Goal: Share content

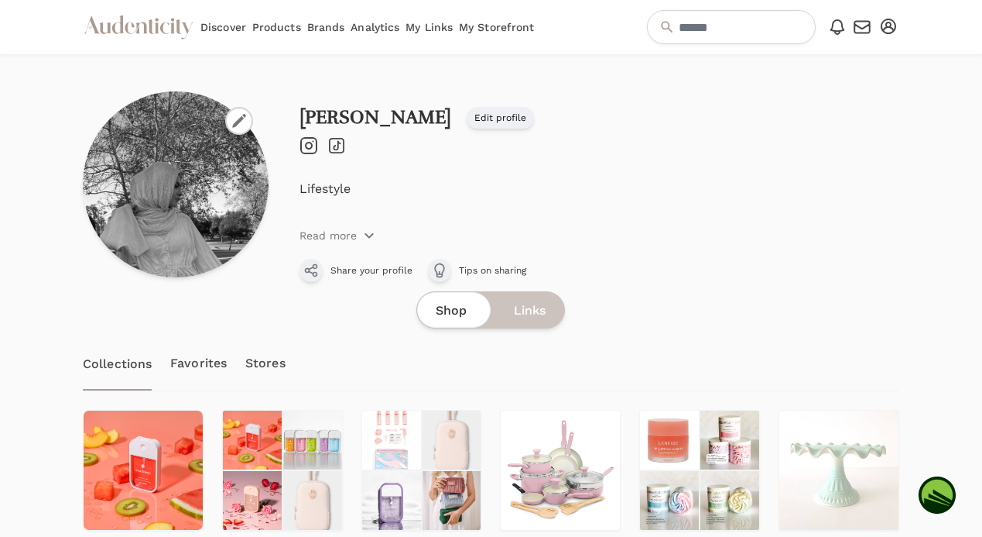
scroll to position [231, 0]
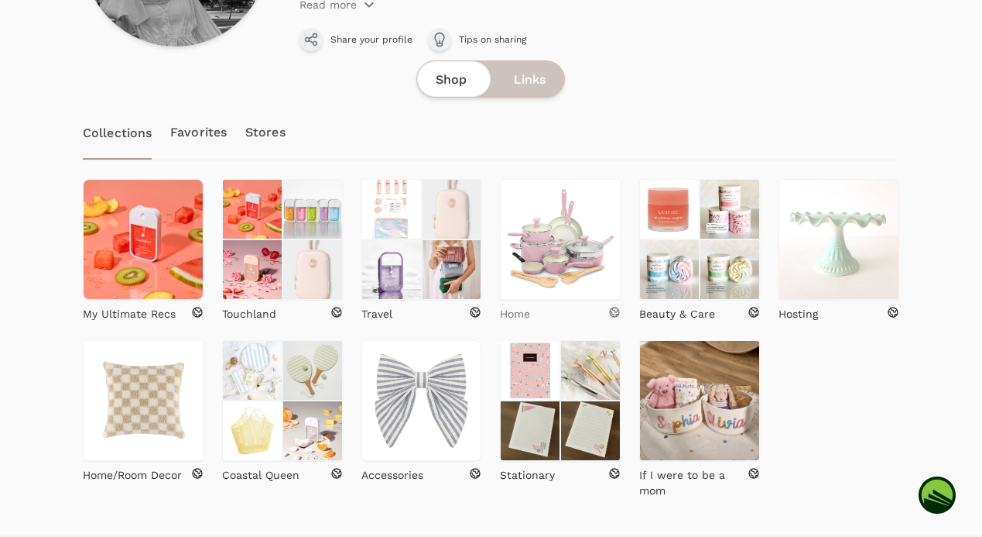
click at [524, 303] on link "Home" at bounding box center [560, 311] width 121 height 22
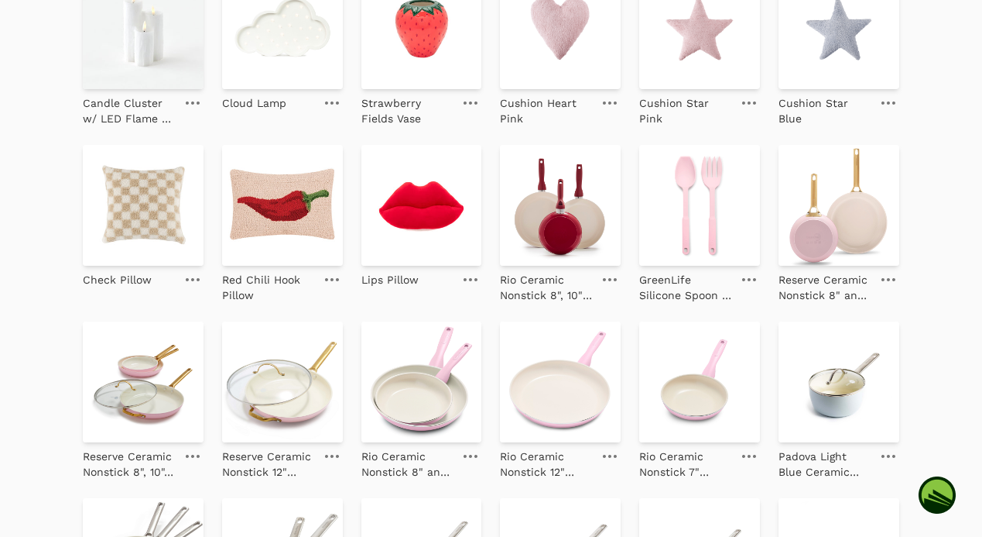
scroll to position [1025, 0]
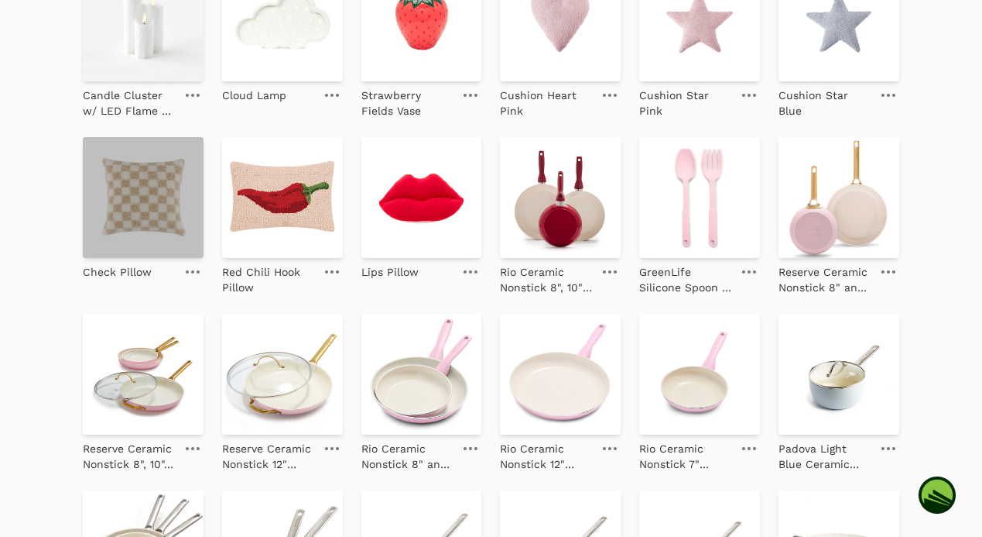
click at [175, 218] on img at bounding box center [143, 197] width 121 height 121
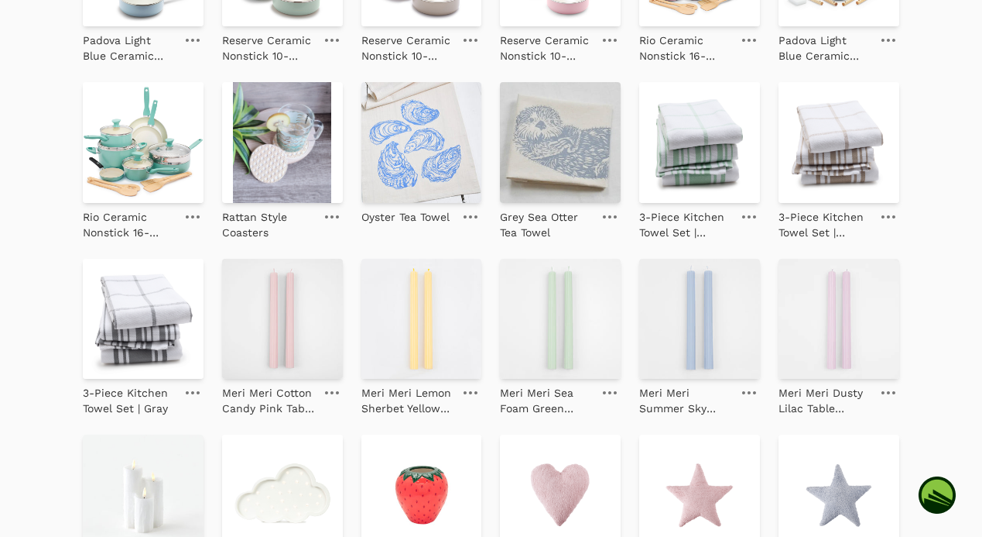
scroll to position [531, 0]
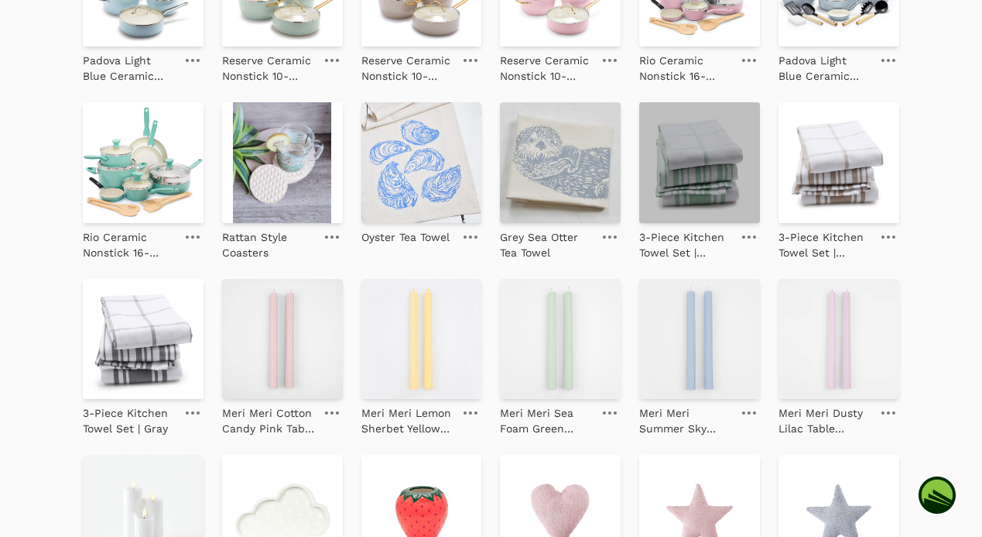
click at [654, 185] on img at bounding box center [699, 162] width 121 height 121
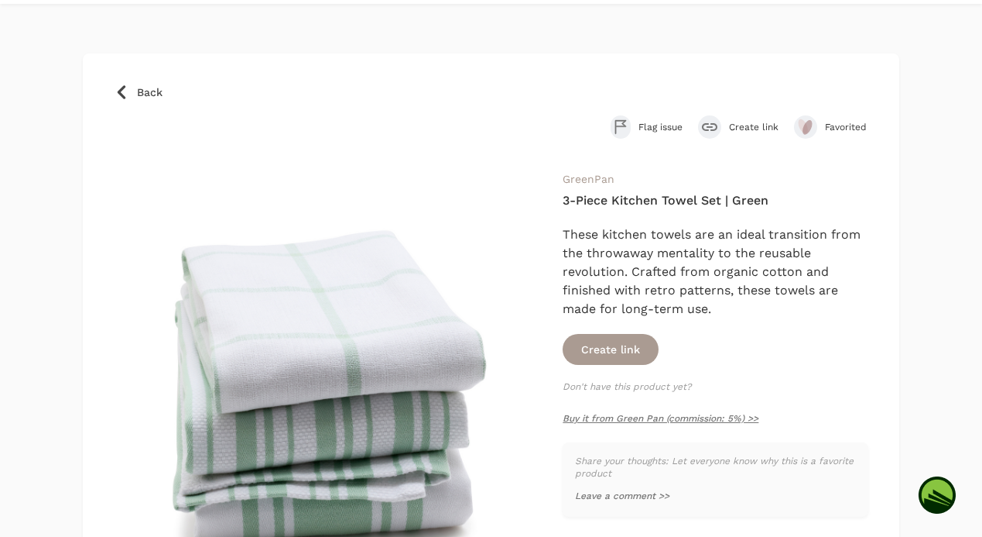
scroll to position [51, 0]
click at [119, 95] on icon at bounding box center [121, 91] width 15 height 15
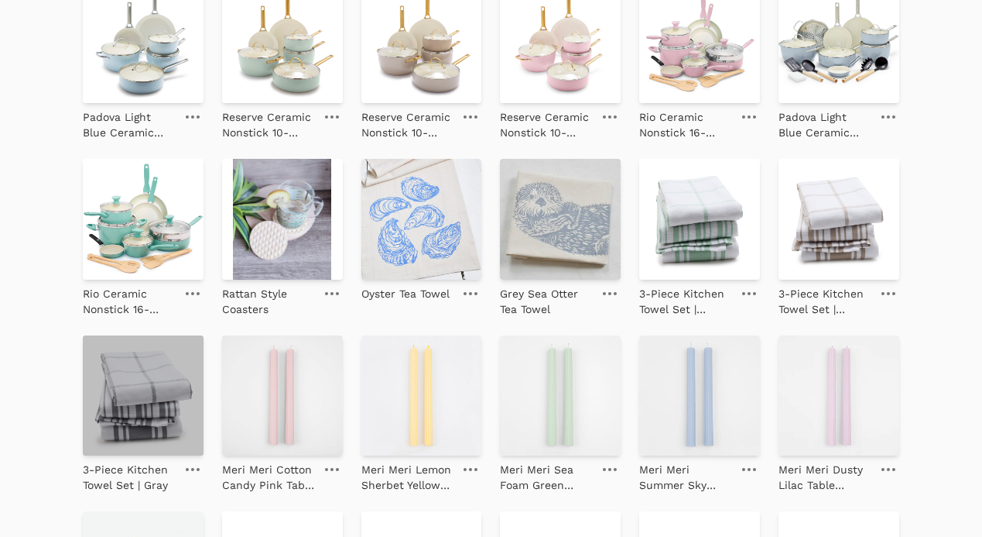
scroll to position [322, 0]
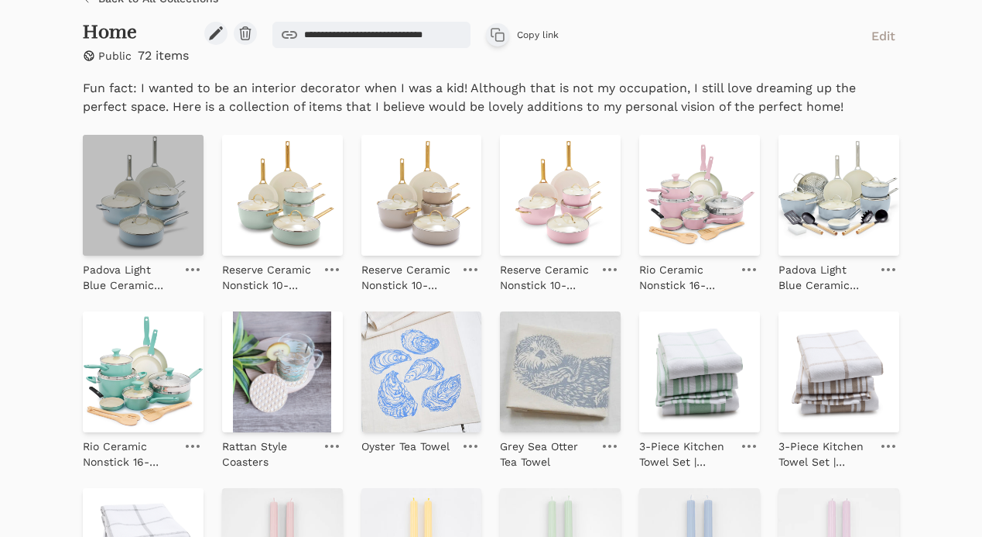
click at [142, 183] on img at bounding box center [143, 195] width 121 height 121
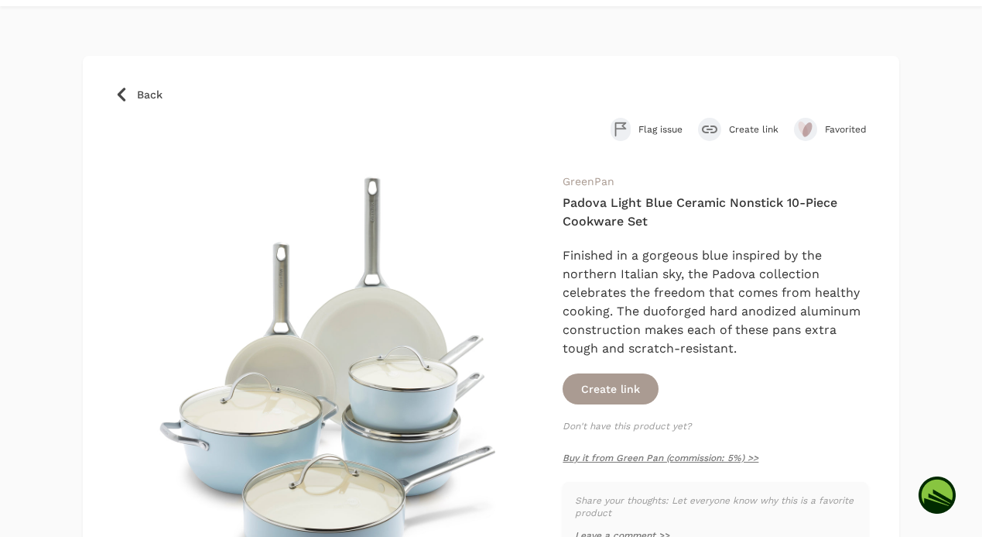
scroll to position [105, 0]
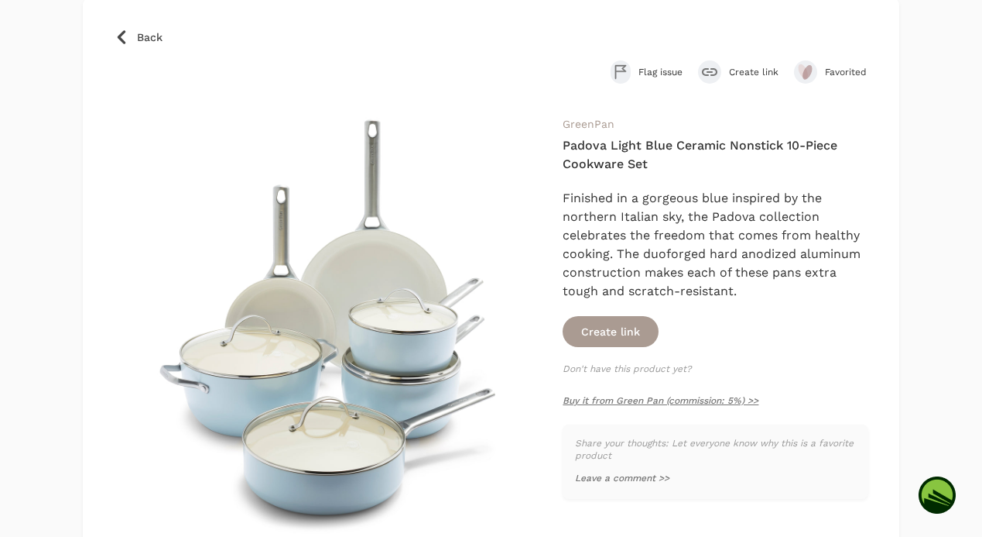
click at [137, 31] on span "Back" at bounding box center [150, 36] width 26 height 15
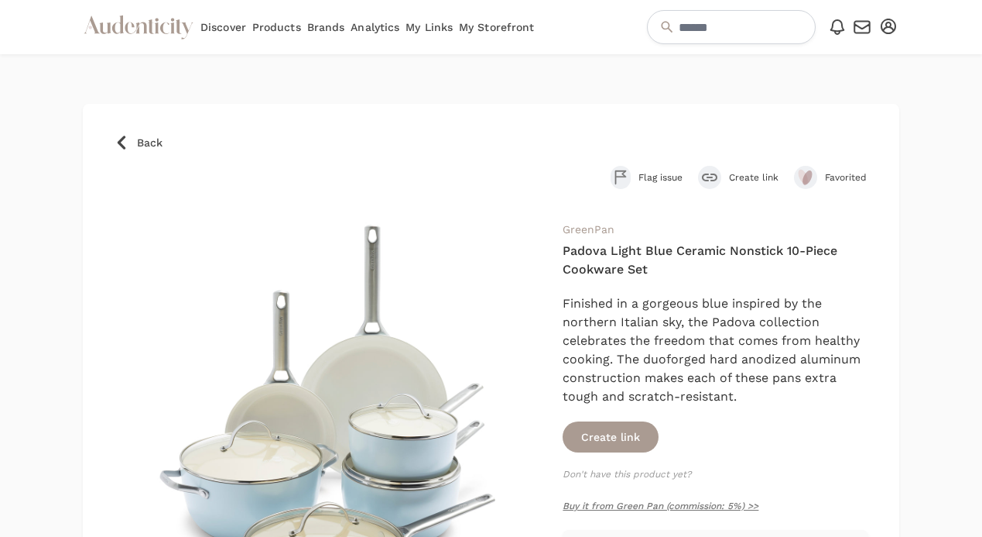
scroll to position [105, 0]
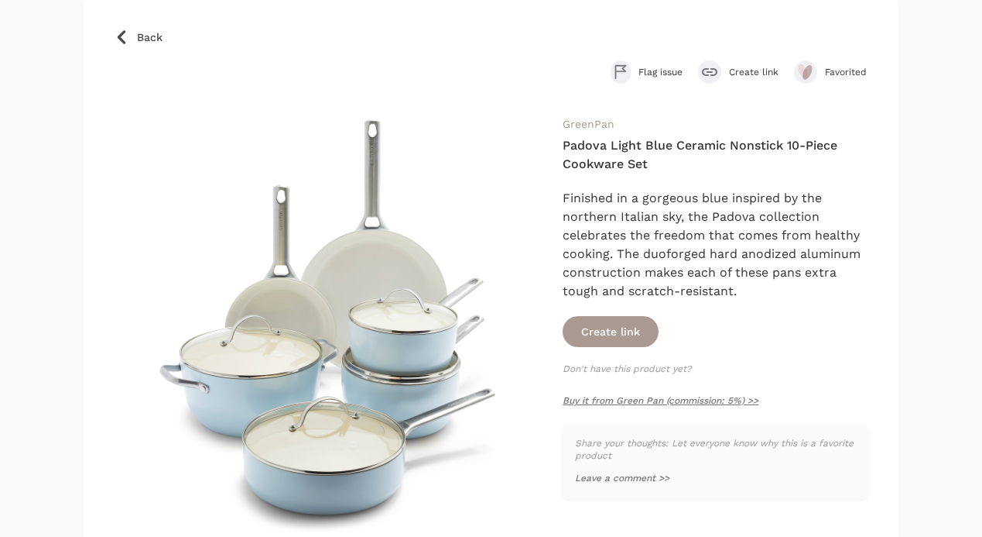
click at [119, 43] on icon at bounding box center [121, 36] width 15 height 15
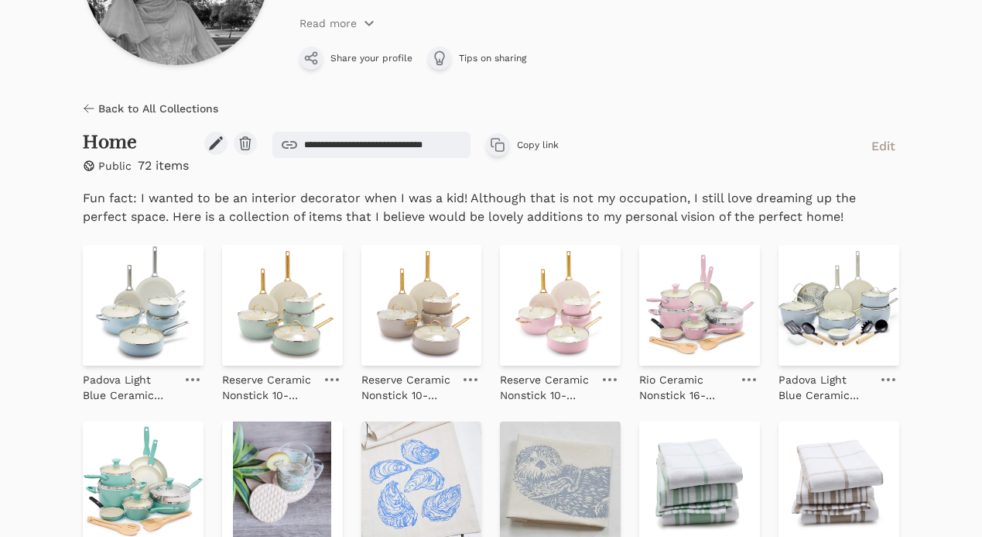
scroll to position [200, 0]
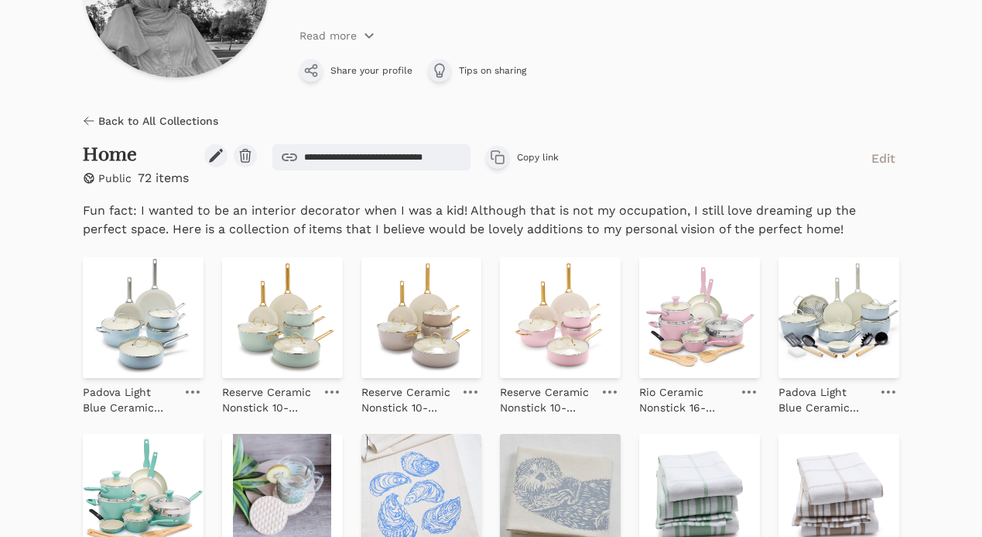
click at [112, 155] on h2 "Home" at bounding box center [136, 155] width 106 height 22
click at [94, 117] on icon at bounding box center [89, 121] width 12 height 12
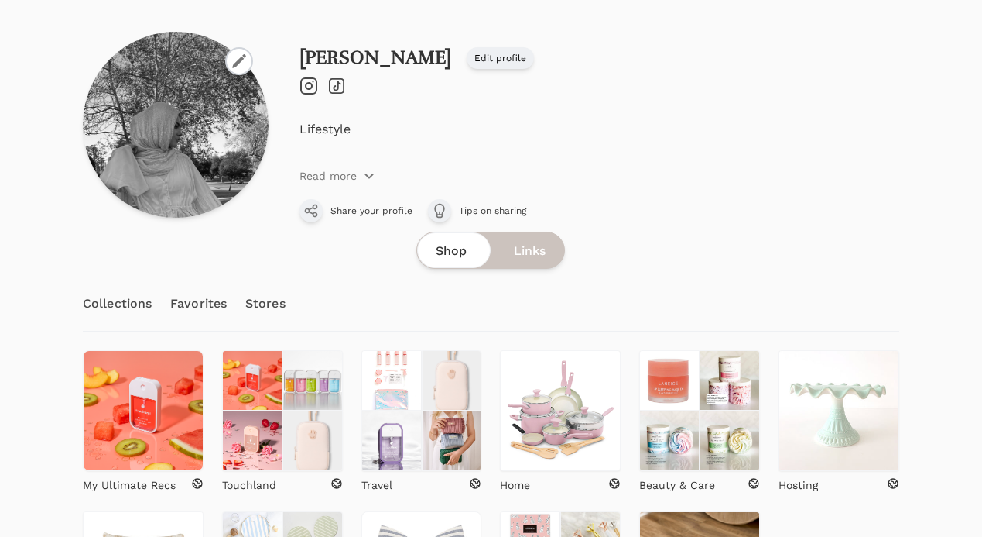
scroll to position [201, 0]
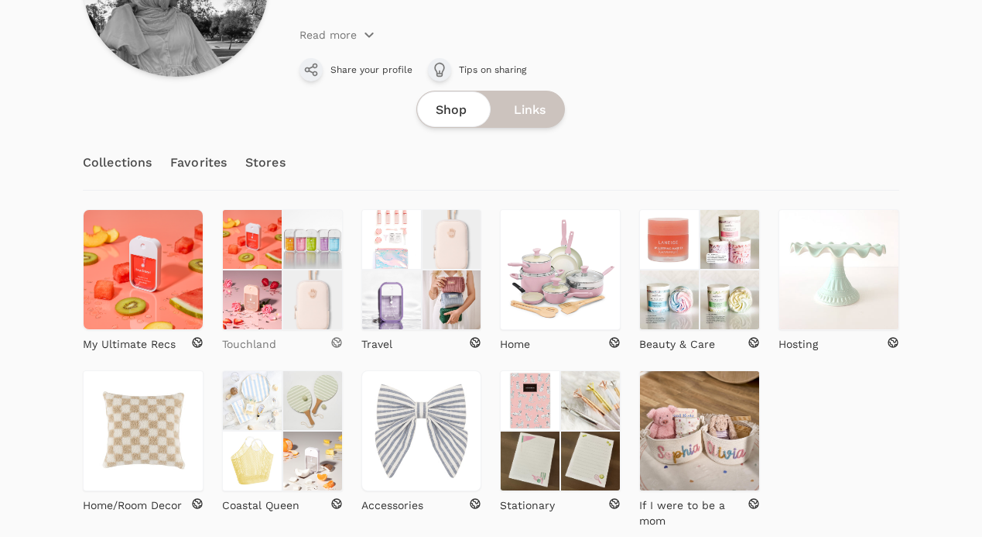
click at [269, 338] on p "Touchland" at bounding box center [249, 343] width 54 height 15
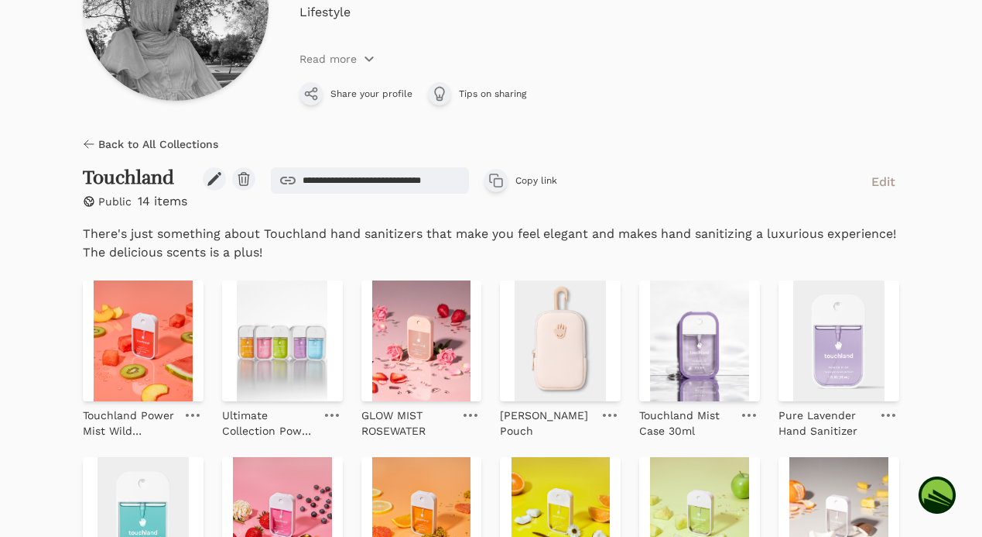
scroll to position [250, 0]
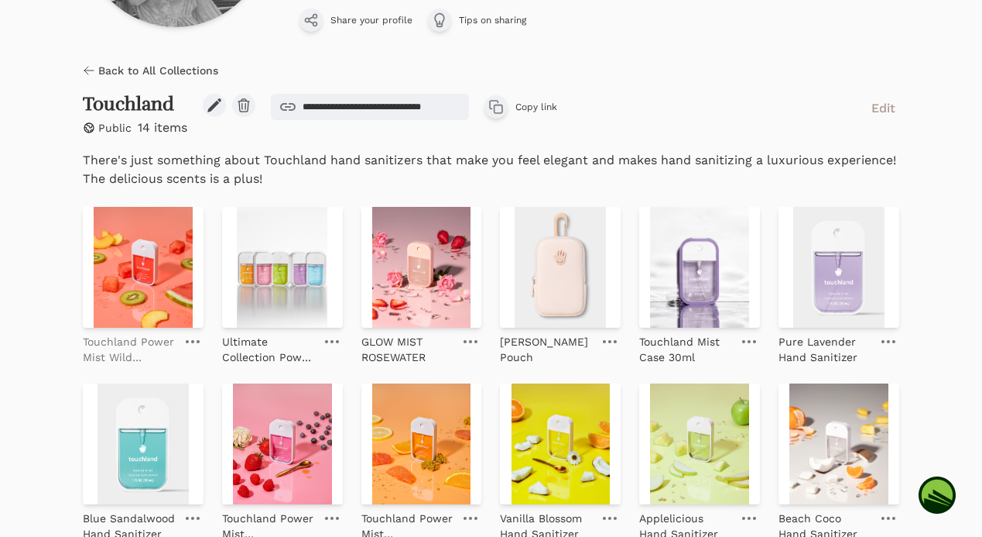
click at [150, 329] on link "Touchland Power Mist Wild Watermelon" at bounding box center [129, 345] width 93 height 37
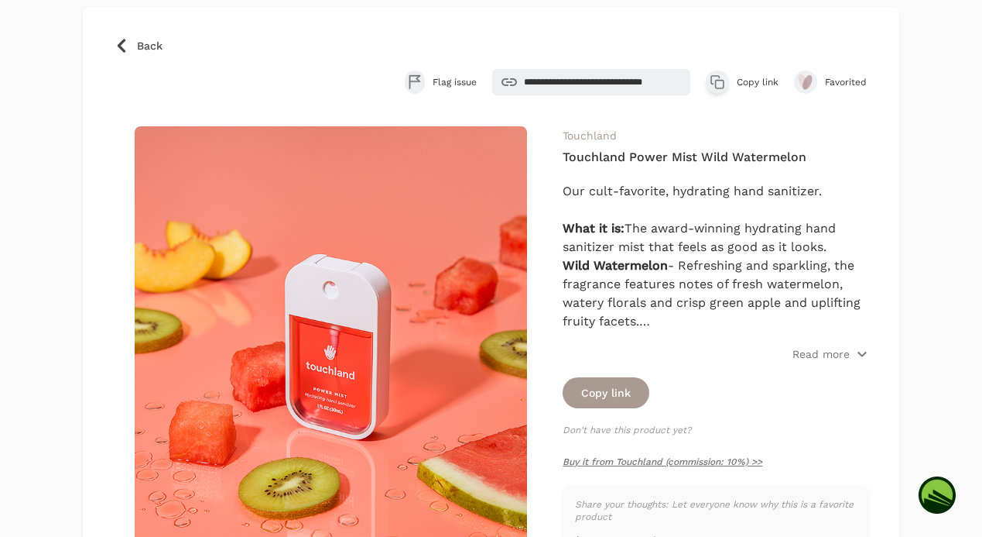
scroll to position [147, 0]
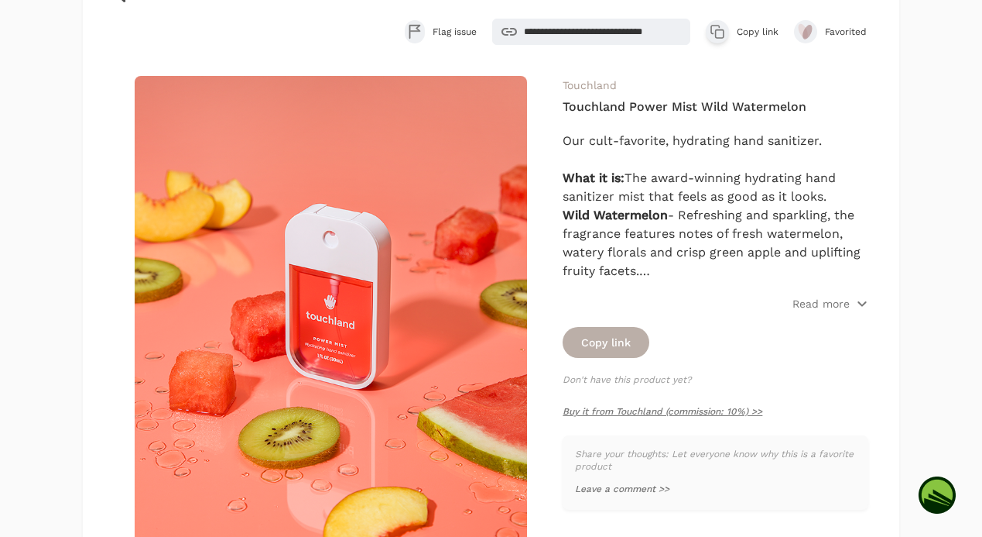
click at [628, 349] on button "Copy link" at bounding box center [606, 342] width 87 height 31
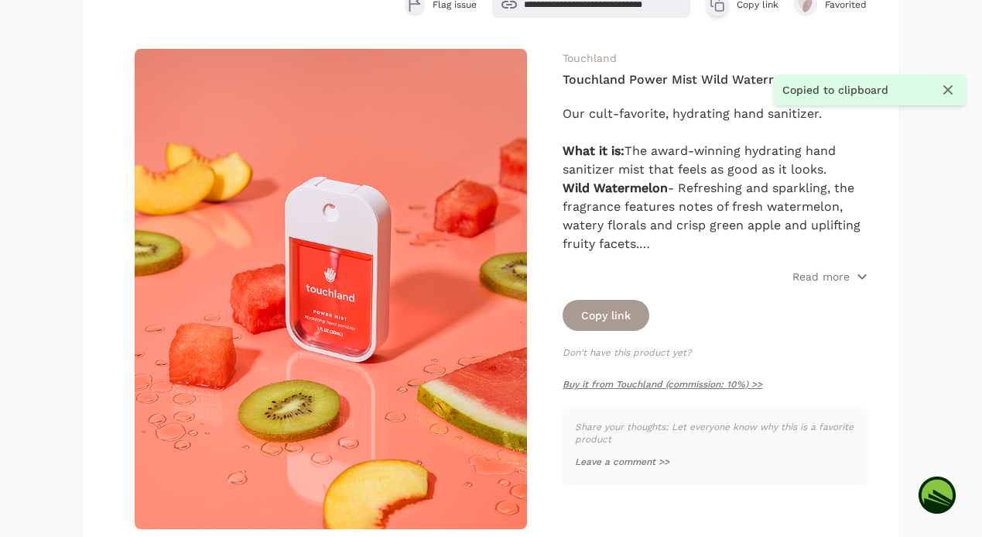
scroll to position [189, 0]
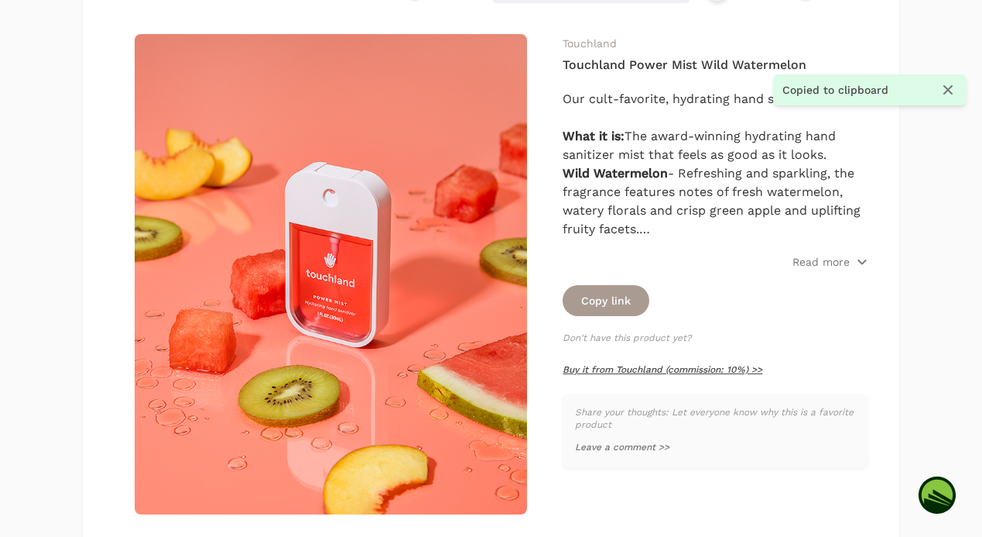
click at [698, 365] on link "Buy it from Touchland (commission: 10%) >>" at bounding box center [663, 369] width 200 height 11
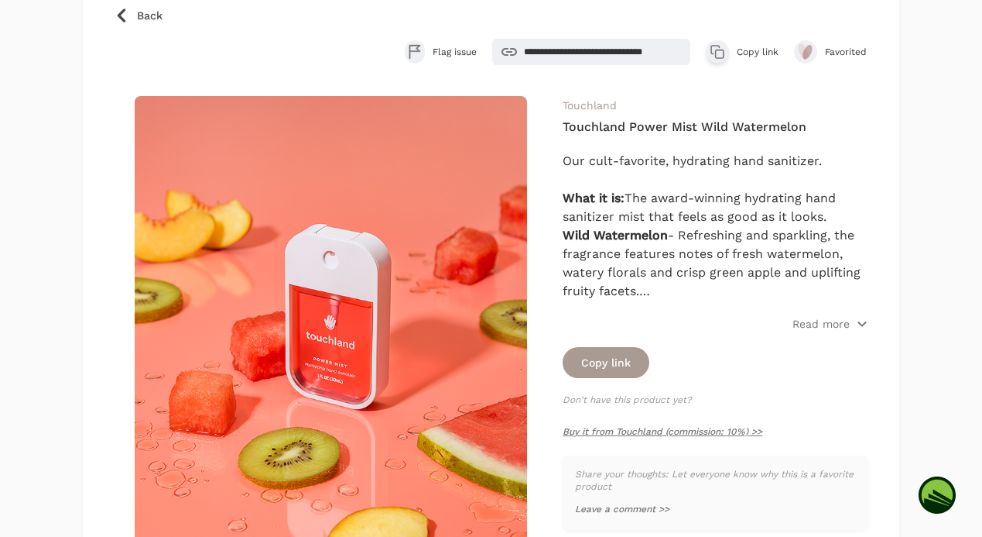
scroll to position [128, 0]
